Goal: Task Accomplishment & Management: Manage account settings

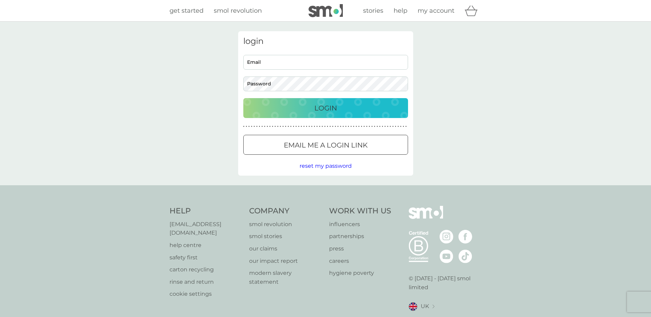
type input "[EMAIL_ADDRESS][DOMAIN_NAME]"
click at [328, 109] on p "Login" at bounding box center [325, 108] width 23 height 11
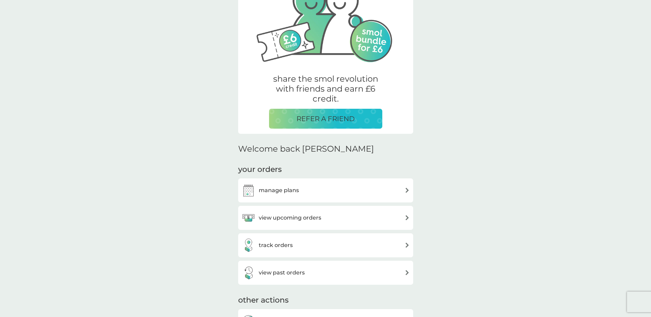
scroll to position [137, 0]
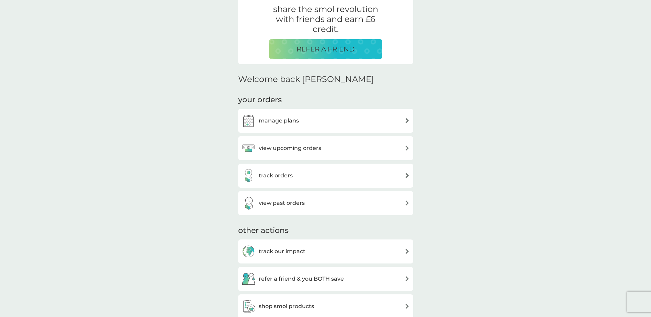
click at [281, 125] on h3 "manage plans" at bounding box center [279, 120] width 40 height 9
